Goal: Transaction & Acquisition: Purchase product/service

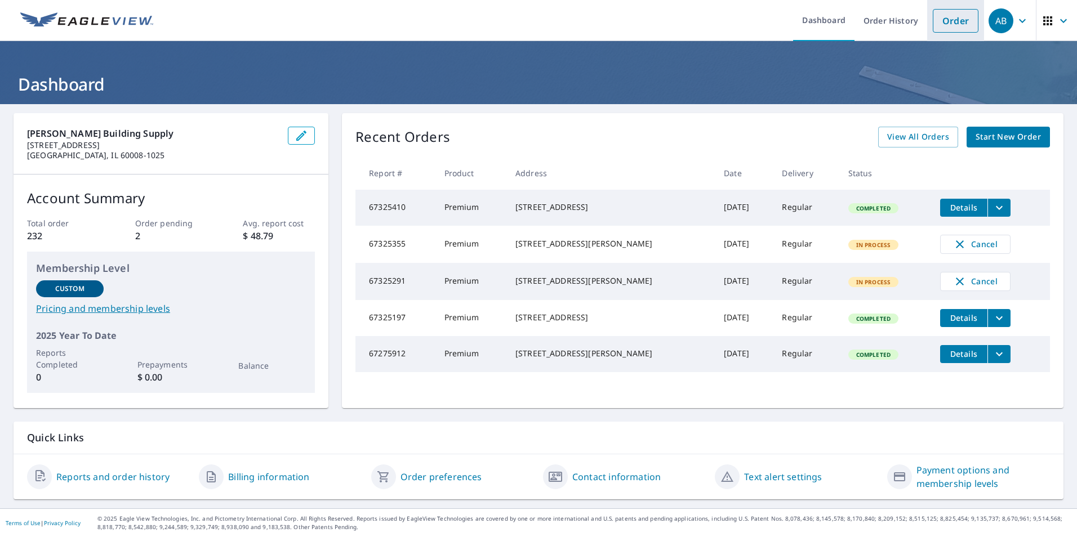
click at [943, 17] on link "Order" at bounding box center [956, 21] width 46 height 24
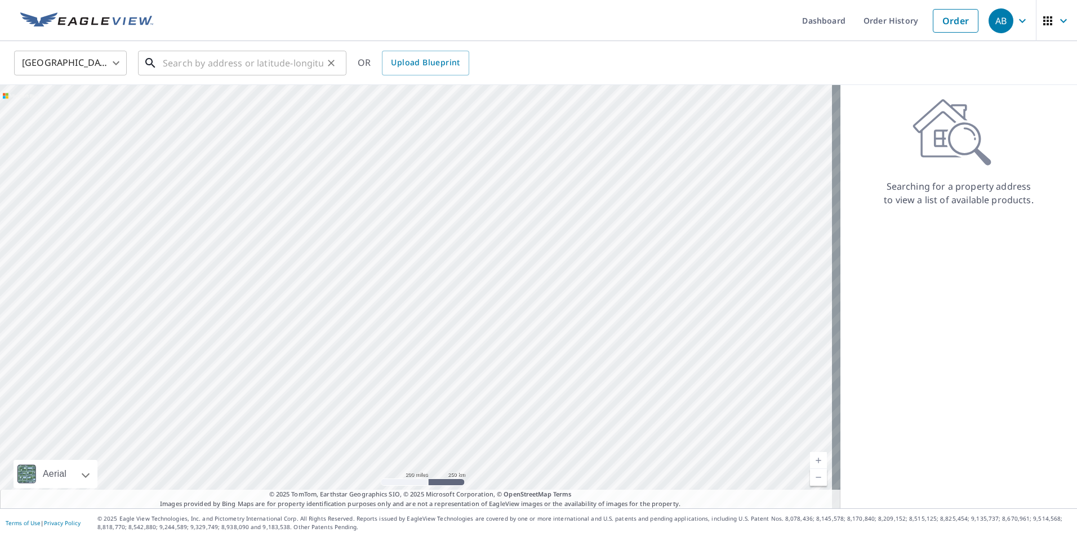
click at [230, 66] on input "text" at bounding box center [243, 63] width 161 height 32
paste input "405 Cary ave Cary , IL 60013"
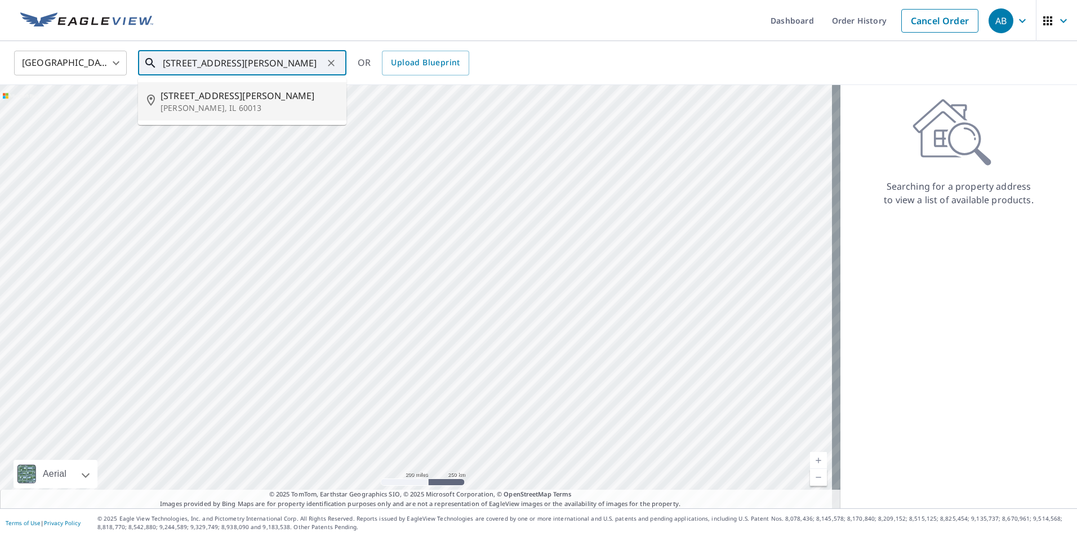
click at [179, 96] on span "405 Cary Ave" at bounding box center [249, 96] width 177 height 14
type input "405 Cary Ave Cary, IL 60013"
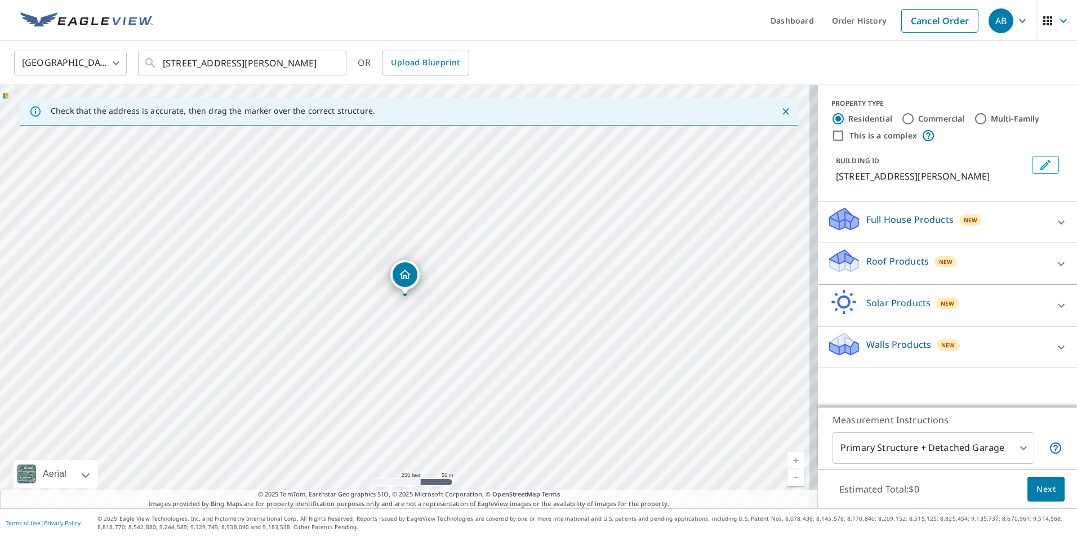
click at [892, 261] on p "Roof Products" at bounding box center [897, 262] width 63 height 14
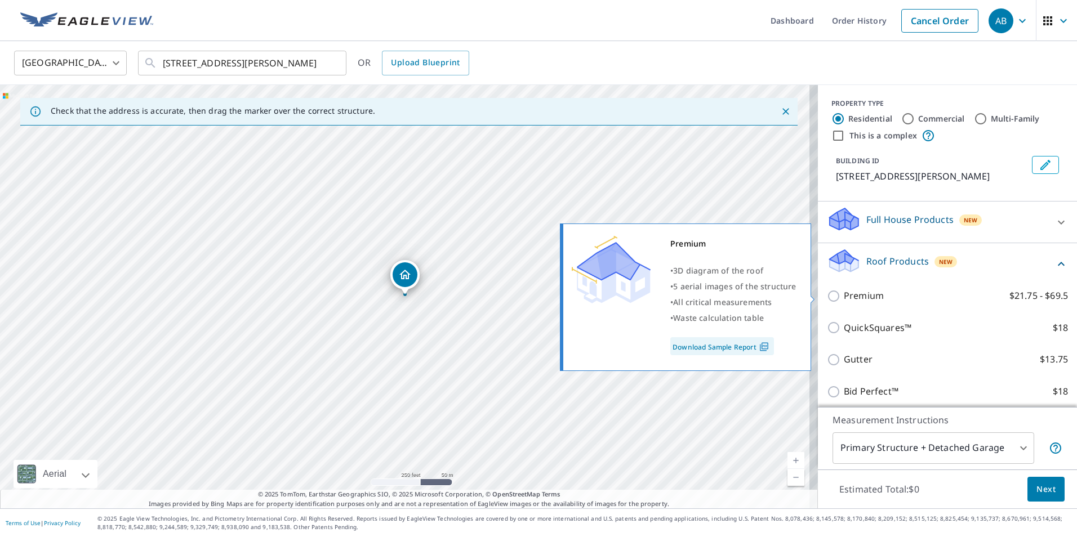
click at [827, 299] on input "Premium $21.75 - $69.5" at bounding box center [835, 297] width 17 height 14
checkbox input "true"
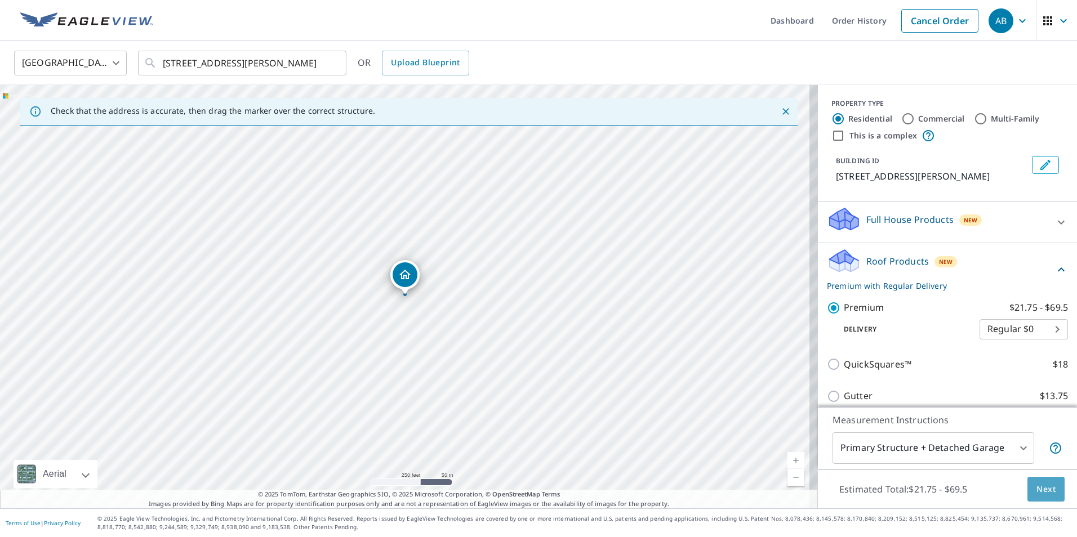
click at [1036, 492] on span "Next" at bounding box center [1045, 490] width 19 height 14
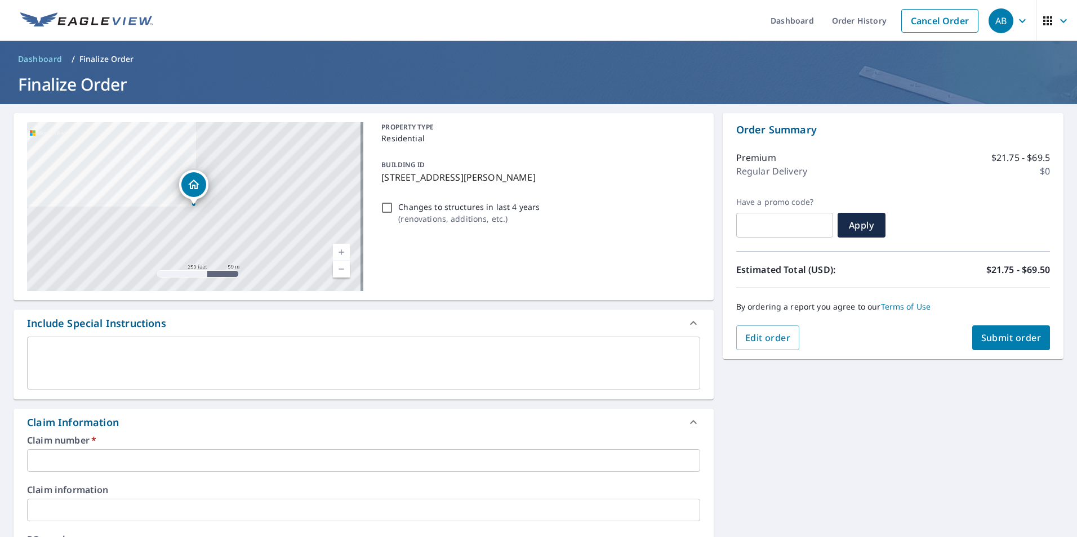
click at [91, 464] on input "text" at bounding box center [363, 460] width 673 height 23
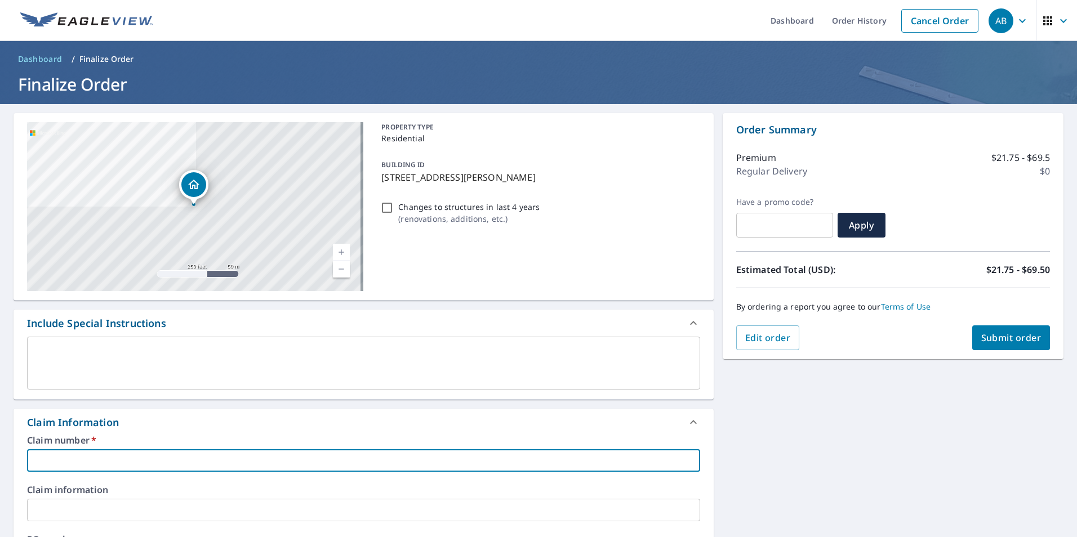
type input "I"
checkbox input "true"
type input "Il"
checkbox input "true"
type input "Ill"
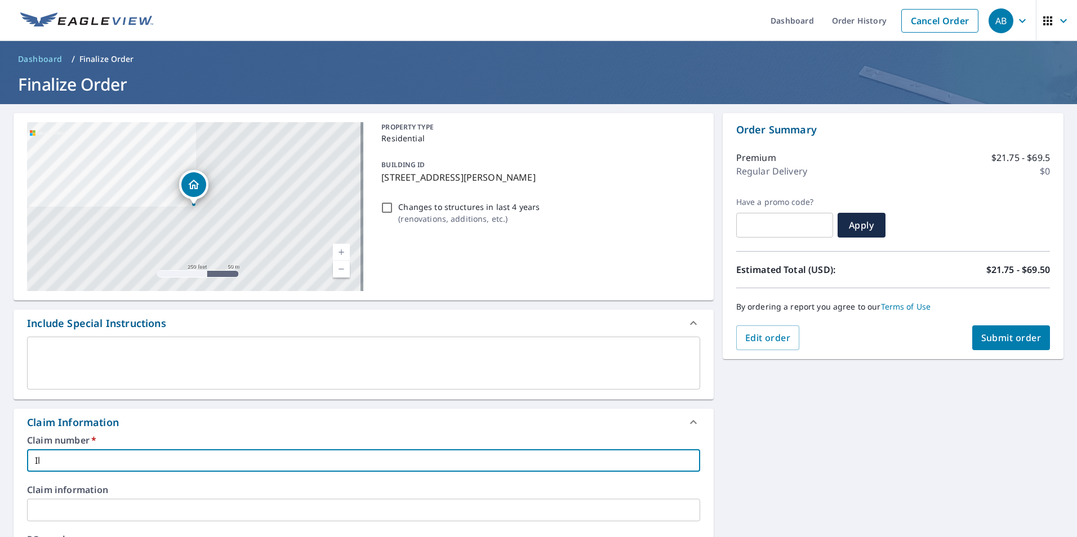
checkbox input "true"
type input "Illi"
checkbox input "true"
type input "Illin"
checkbox input "true"
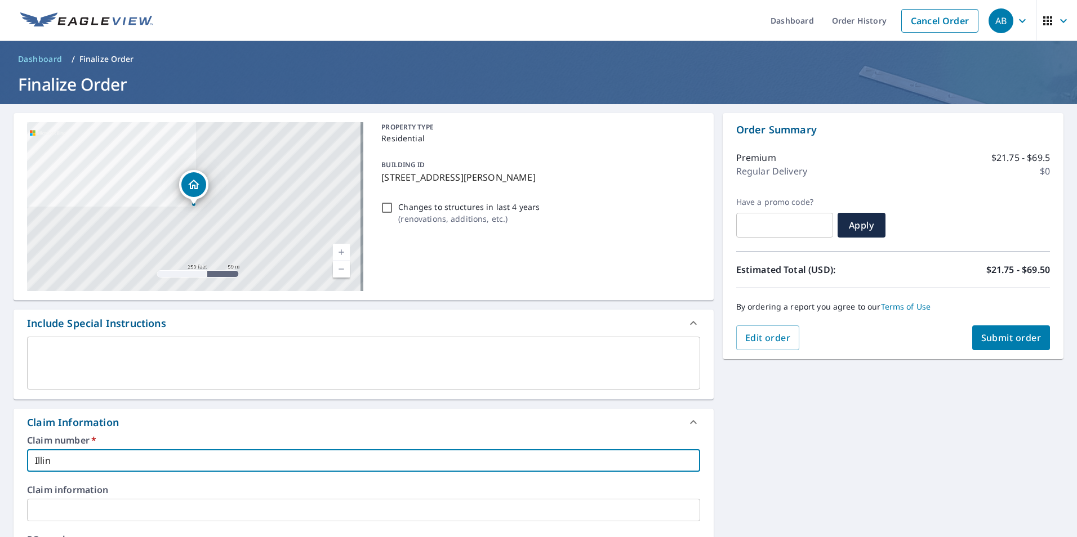
type input "Illino"
checkbox input "true"
type input "Illinoi"
checkbox input "true"
type input "Illinois"
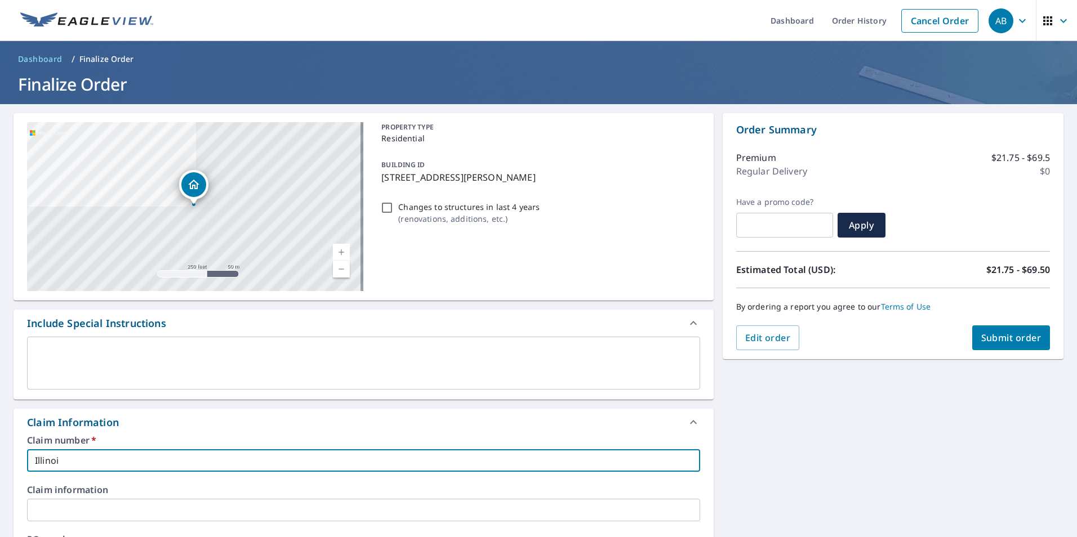
checkbox input "true"
type input "Illinois"
checkbox input "true"
type input "Illinois H"
checkbox input "true"
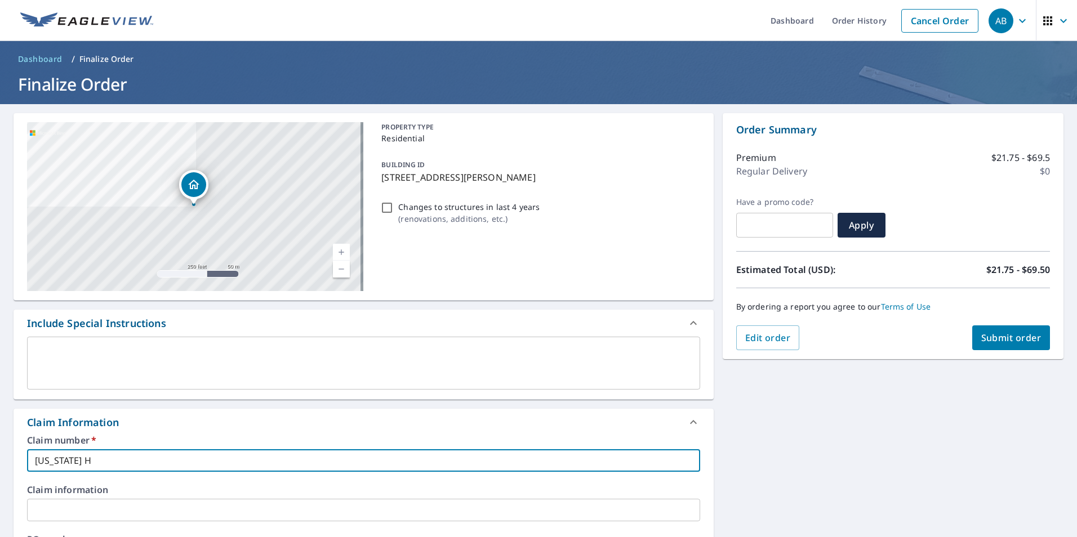
type input "Illinois Ho"
checkbox input "true"
type input "Illinois Hom"
checkbox input "true"
type input "Illinois Home"
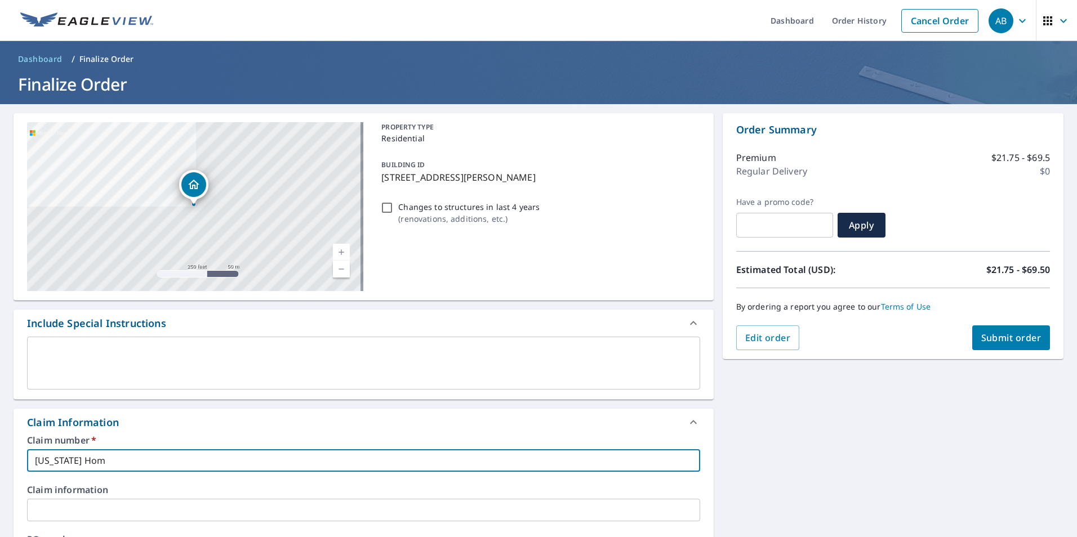
checkbox input "true"
type input "Illinois Home"
checkbox input "true"
type input "Illinois Home R"
checkbox input "true"
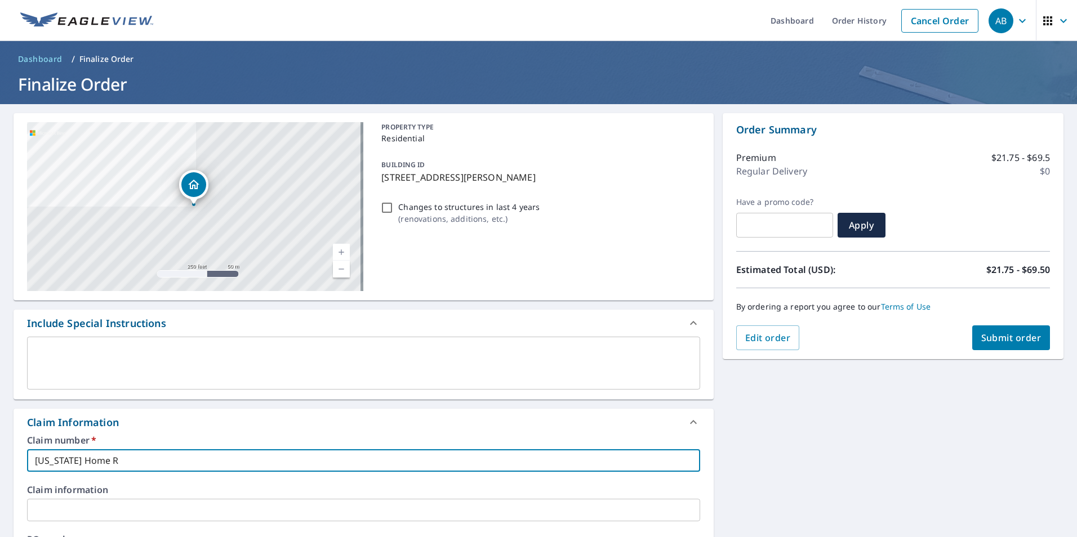
type input "Illinois Home Re"
checkbox input "true"
type input "Illinois Home Rem"
checkbox input "true"
type input "Illinois Home Remo"
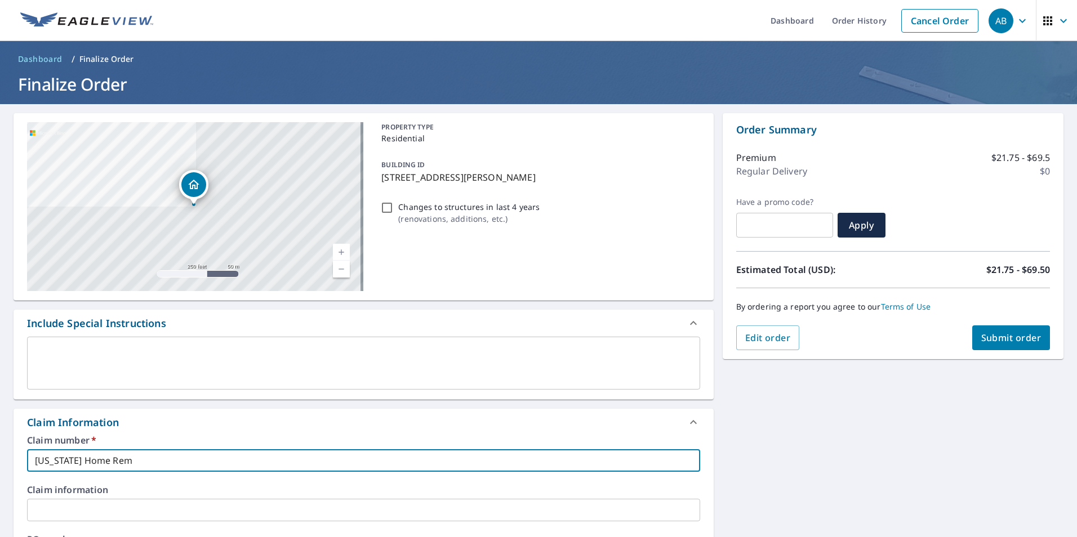
checkbox input "true"
type input "Illinois Home Remod"
checkbox input "true"
type input "Illinois Home Remode"
checkbox input "true"
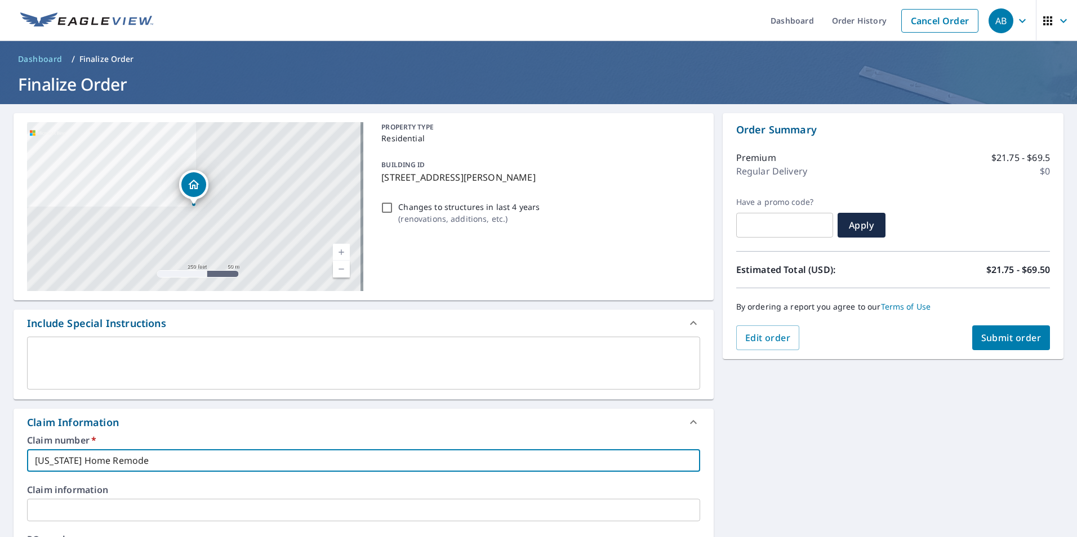
type input "Illinois Home Remodel"
checkbox input "true"
type input "Illinois Home Remodeli"
checkbox input "true"
type input "Illinois Home Remodelin"
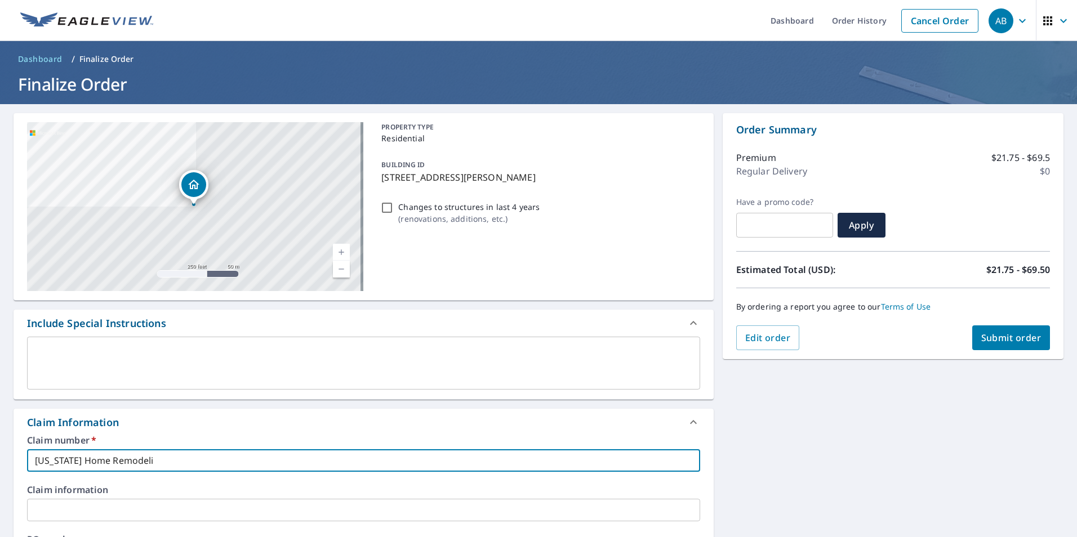
checkbox input "true"
type input "Illinois Home Remodeling"
checkbox input "true"
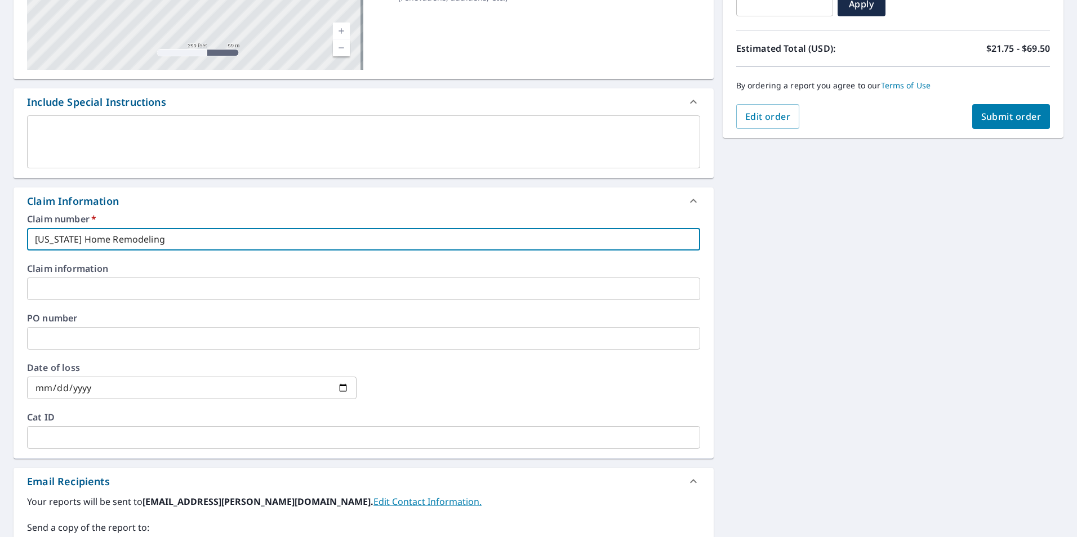
scroll to position [225, 0]
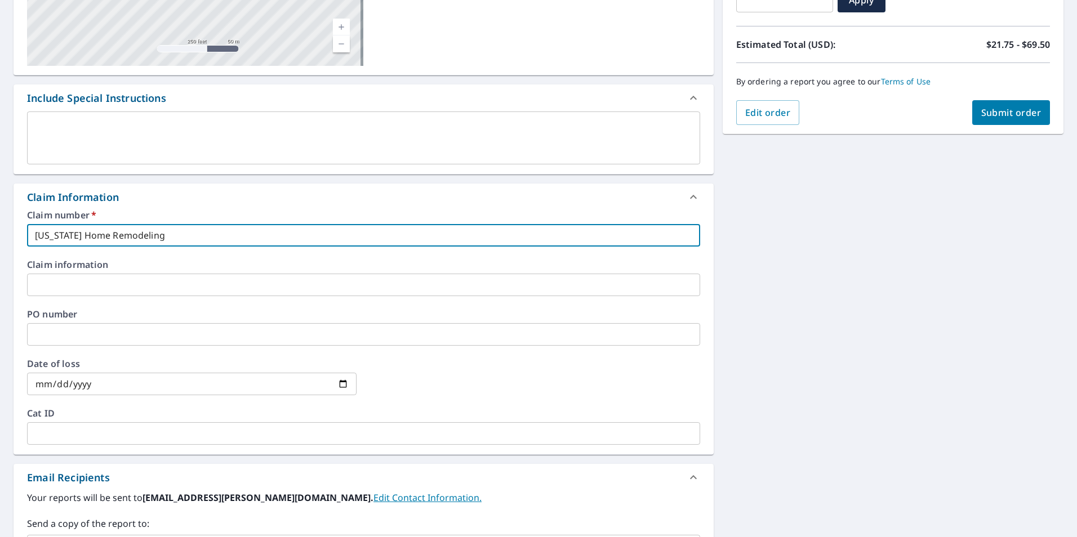
type input "Illinois Home Remodeling"
click at [77, 332] on input "text" at bounding box center [363, 334] width 673 height 23
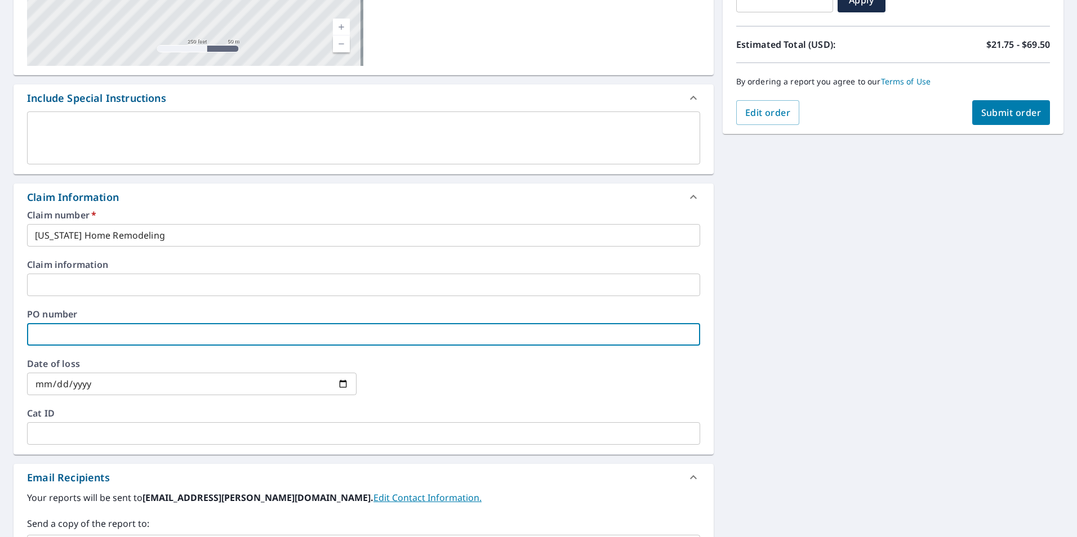
type input "E"
checkbox input "true"
type input "Ed"
checkbox input "true"
type input "Ed"
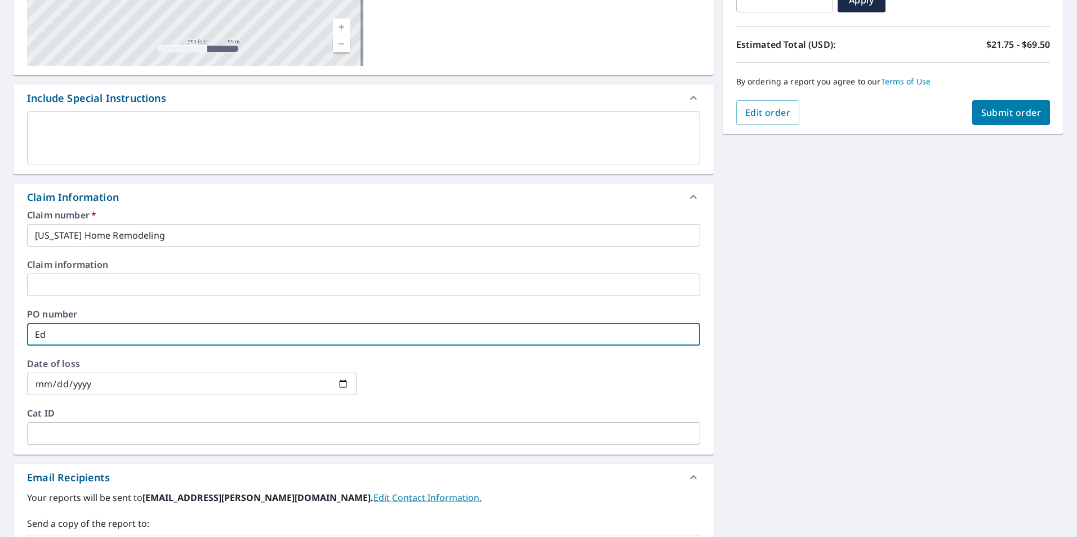
checkbox input "true"
type input "Ed R"
checkbox input "true"
type input "Ed Ri"
checkbox input "true"
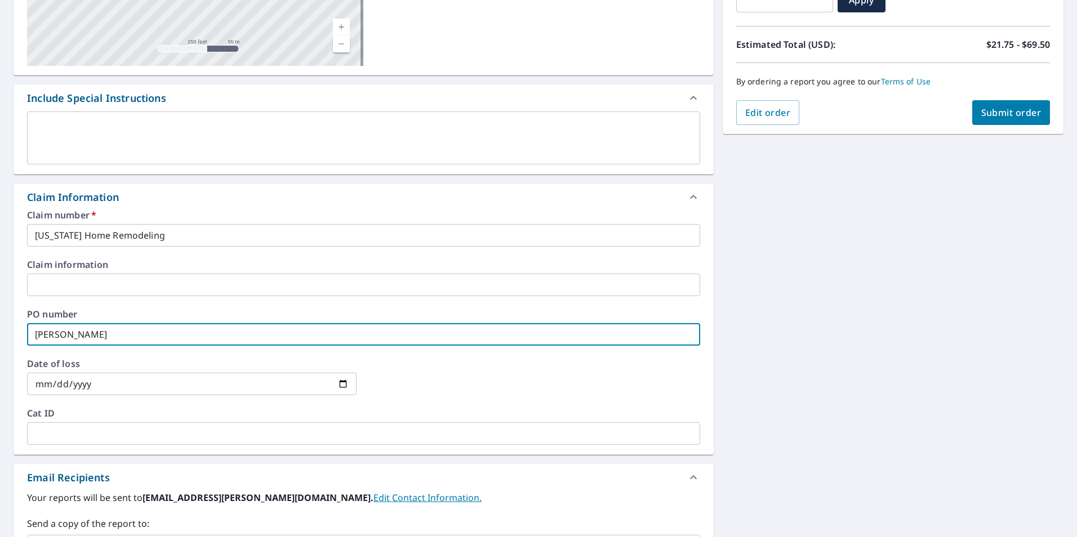
type input "Ed Rie"
checkbox input "true"
type input "Ed Ries"
checkbox input "true"
type input "Ed Riess"
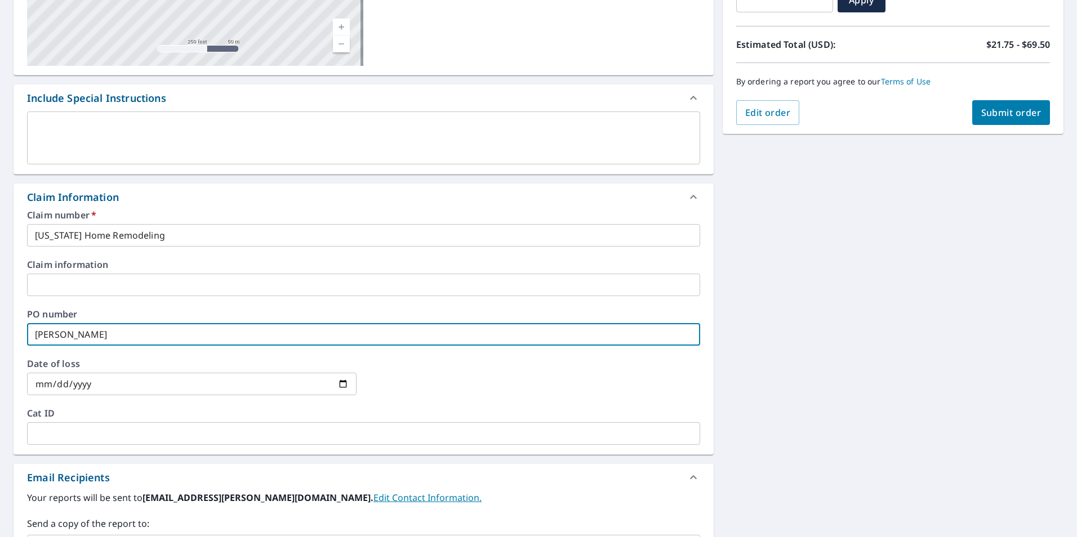
checkbox input "true"
type input "Ed Riesse"
checkbox input "true"
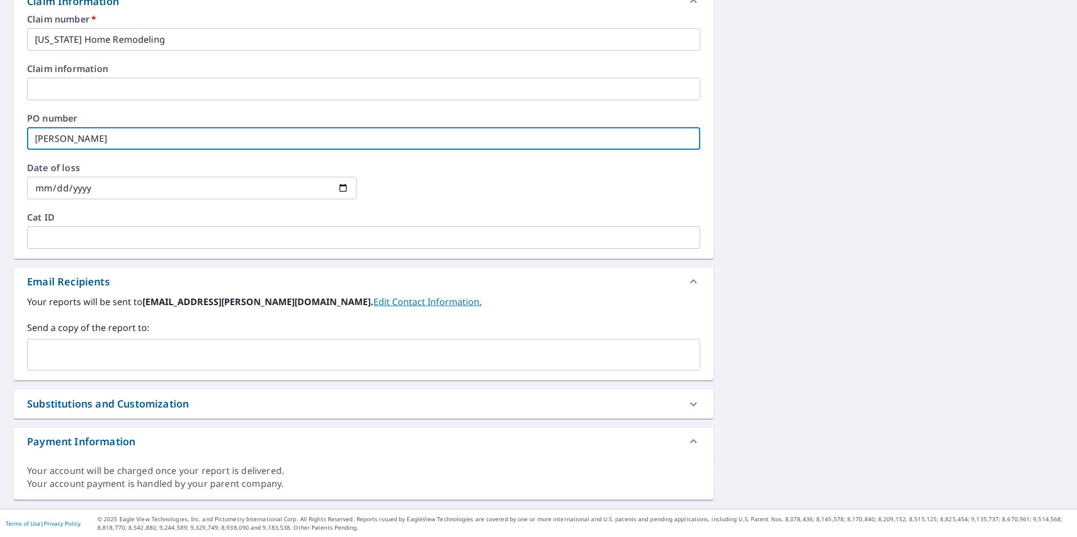
scroll to position [422, 0]
type input "Ed Riesse"
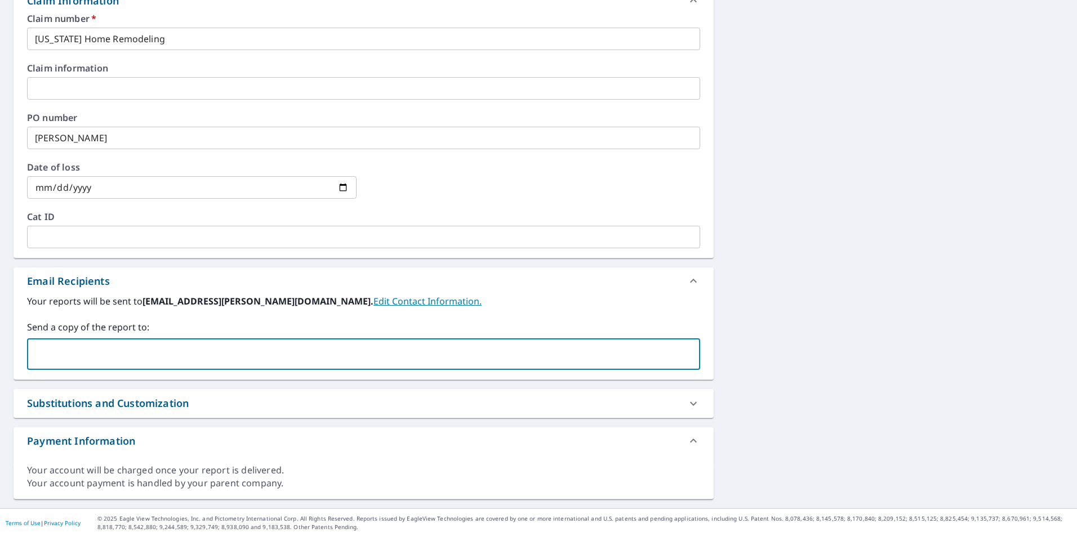
click at [127, 358] on input "text" at bounding box center [355, 354] width 646 height 21
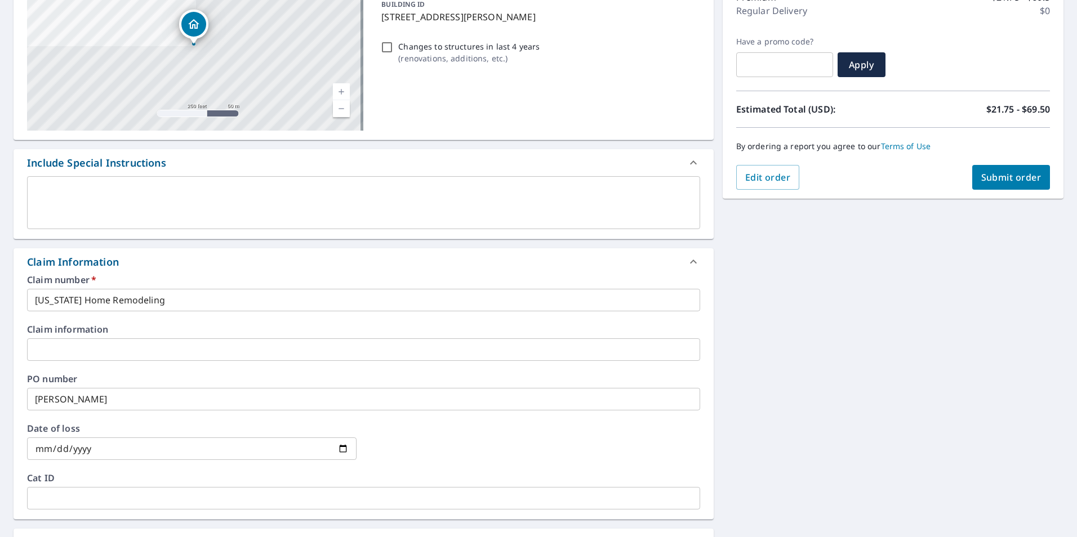
scroll to position [84, 0]
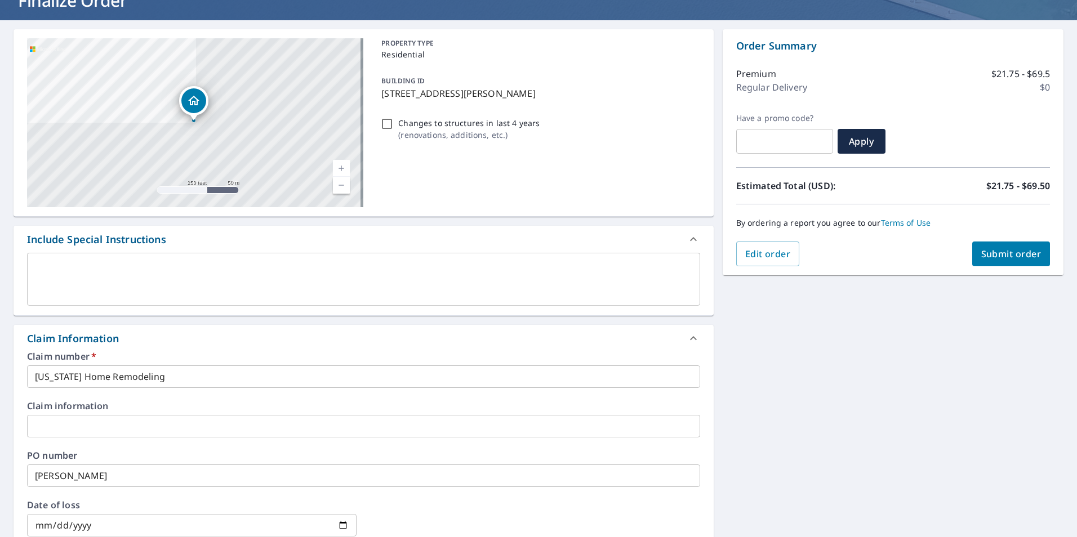
type input "mbox@richards-supply.com"
click at [982, 249] on span "Submit order" at bounding box center [1011, 254] width 60 height 12
checkbox input "true"
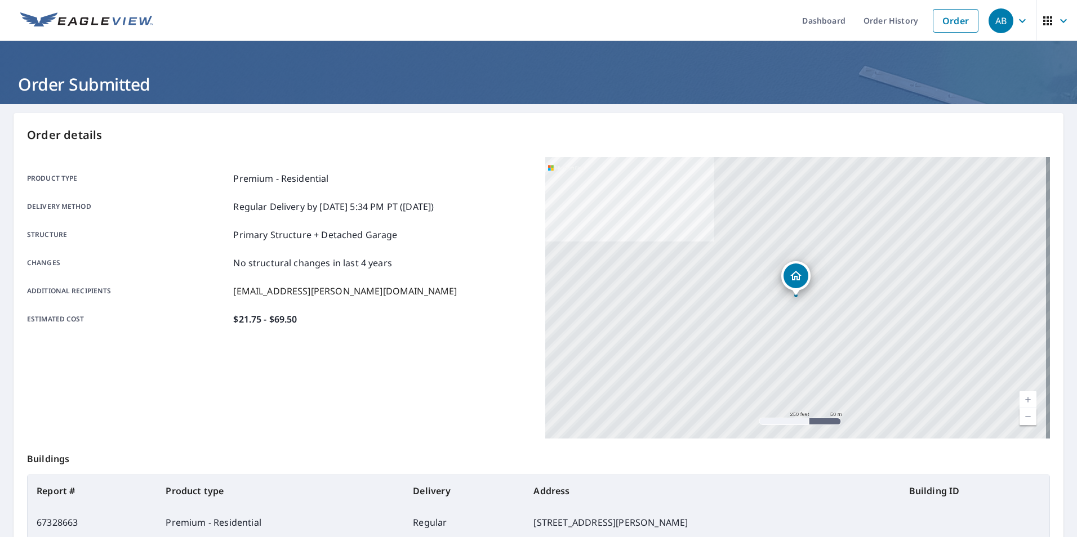
click at [78, 17] on img at bounding box center [86, 20] width 133 height 17
